Goal: Information Seeking & Learning: Learn about a topic

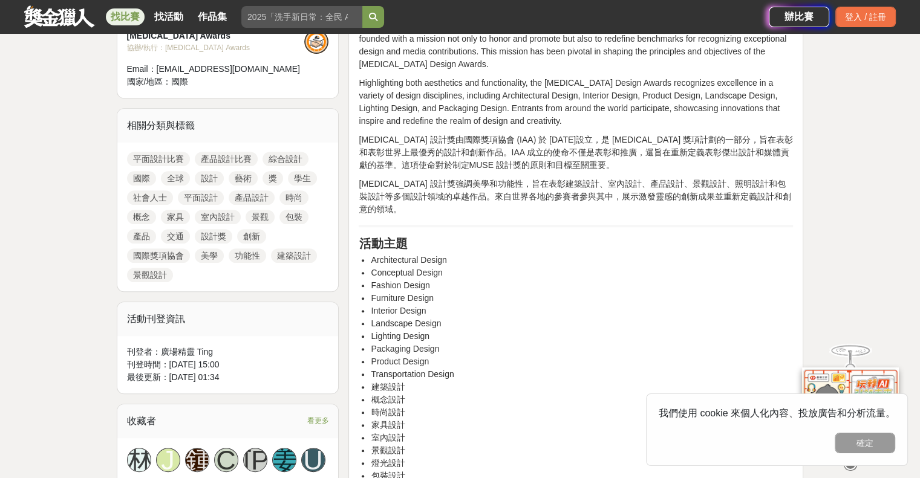
scroll to position [544, 0]
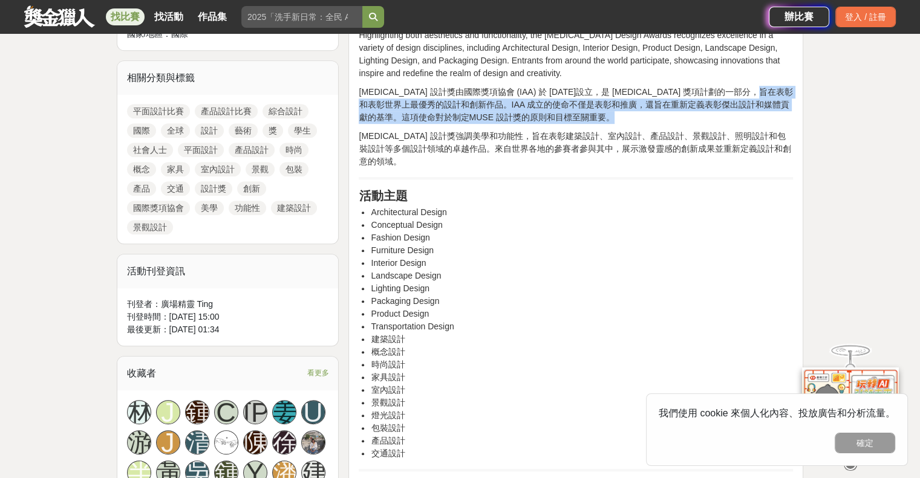
drag, startPoint x: 409, startPoint y: 106, endPoint x: 567, endPoint y: 152, distance: 165.0
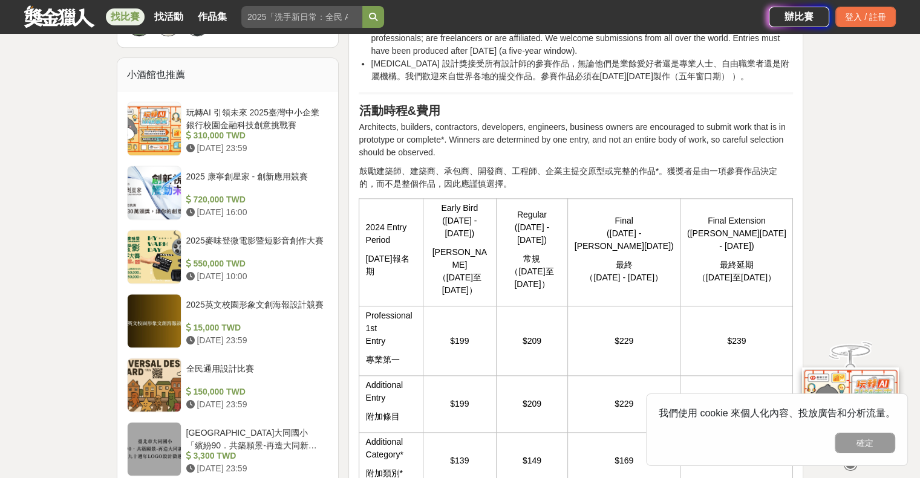
scroll to position [1028, 0]
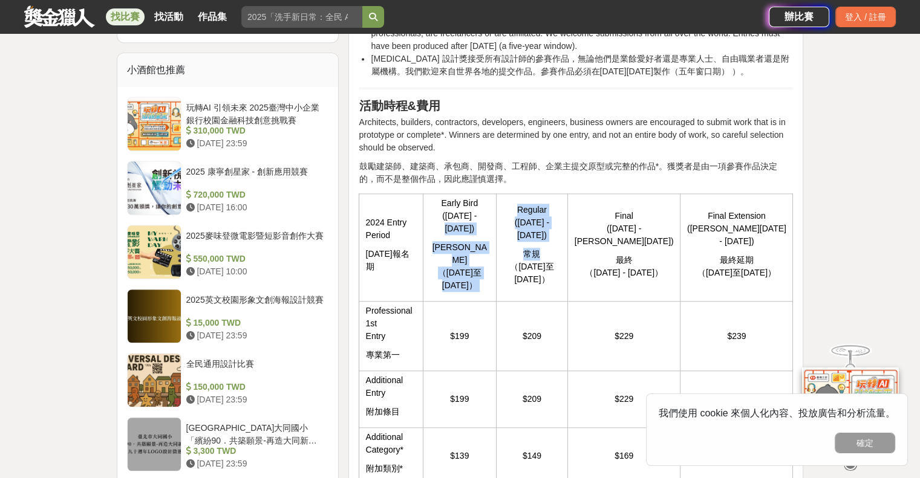
drag, startPoint x: 457, startPoint y: 210, endPoint x: 634, endPoint y: 227, distance: 178.0
click at [575, 233] on tr "2024 Entry Period [DATE]報名期 Early Bird ([DATE] - [DATE]) 早鳥優惠 （[DATE]至 [DATE]） …" at bounding box center [576, 248] width 434 height 108
click at [636, 254] on p "最終 （[DATE] - [DATE]）" at bounding box center [624, 266] width 100 height 25
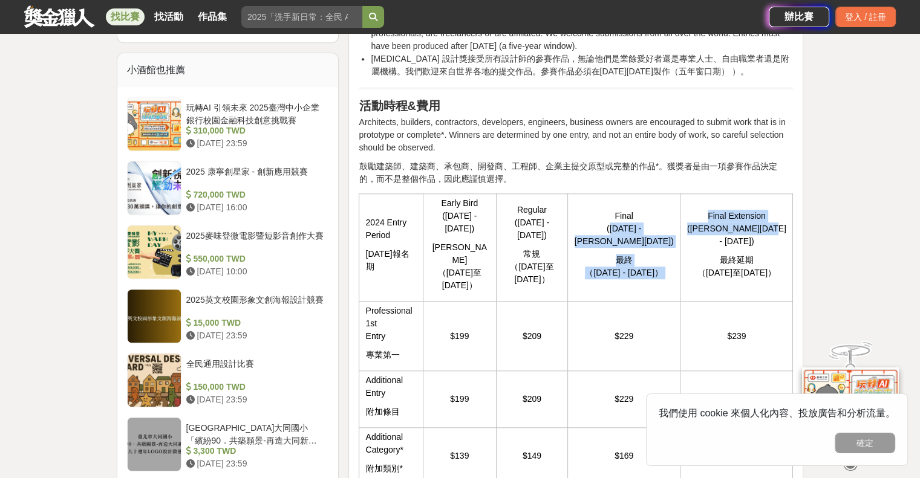
drag, startPoint x: 618, startPoint y: 200, endPoint x: 709, endPoint y: 216, distance: 93.3
click at [709, 216] on tr "2024 Entry Period [DATE]報名期 Early Bird ([DATE] - [DATE]) 早鳥優惠 （[DATE]至 [DATE]） …" at bounding box center [576, 248] width 434 height 108
click at [674, 210] on p "Final ([DATE] - [PERSON_NAME][DATE])" at bounding box center [624, 229] width 100 height 38
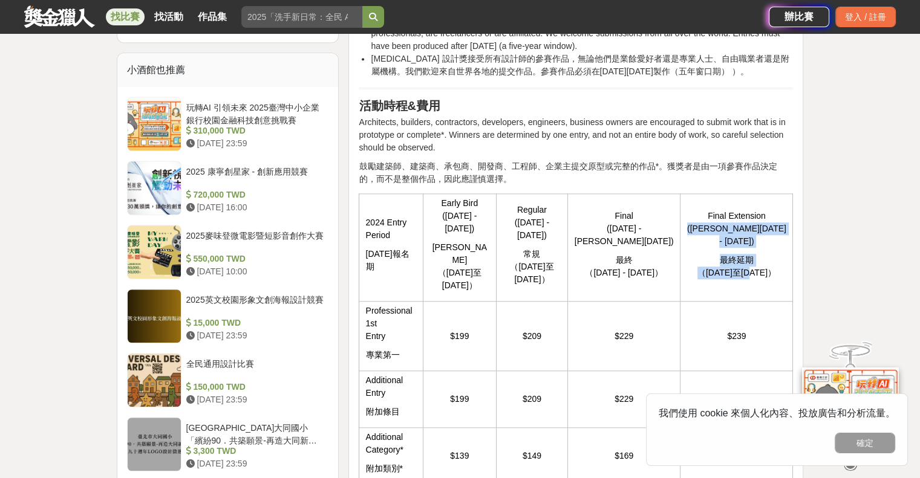
drag, startPoint x: 711, startPoint y: 199, endPoint x: 778, endPoint y: 247, distance: 82.4
click at [778, 247] on td "Final Extension ([PERSON_NAME][DATE] - [DATE]) 最終延期 （[DATE]至[DATE]）" at bounding box center [736, 248] width 112 height 108
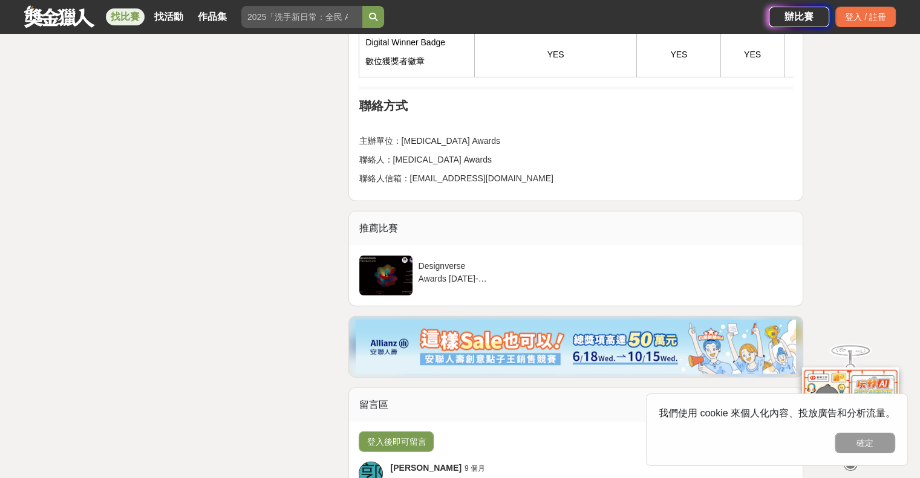
scroll to position [3024, 0]
